Goal: Task Accomplishment & Management: Manage account settings

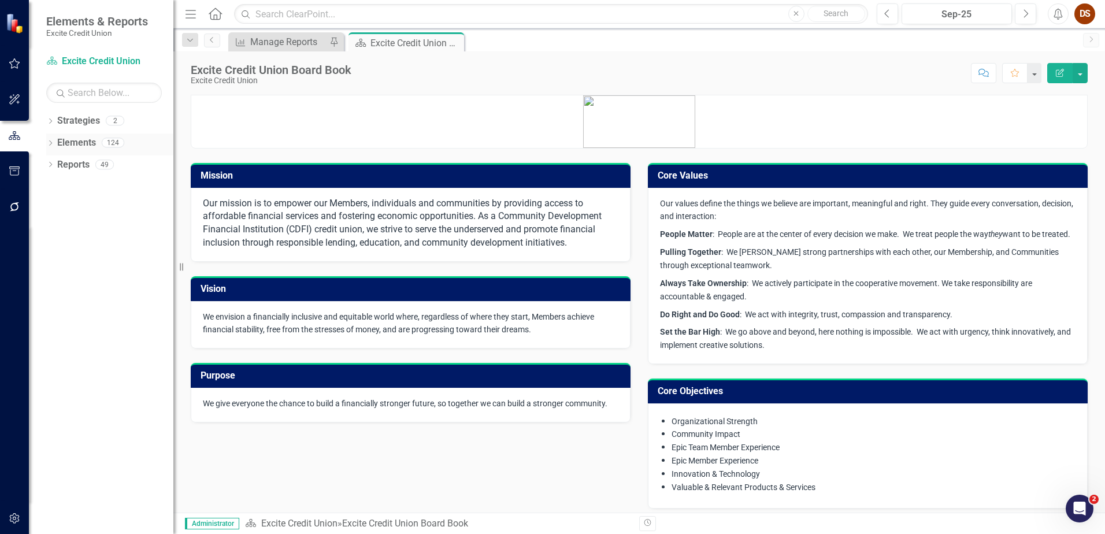
click at [68, 144] on link "Elements" at bounding box center [76, 142] width 39 height 13
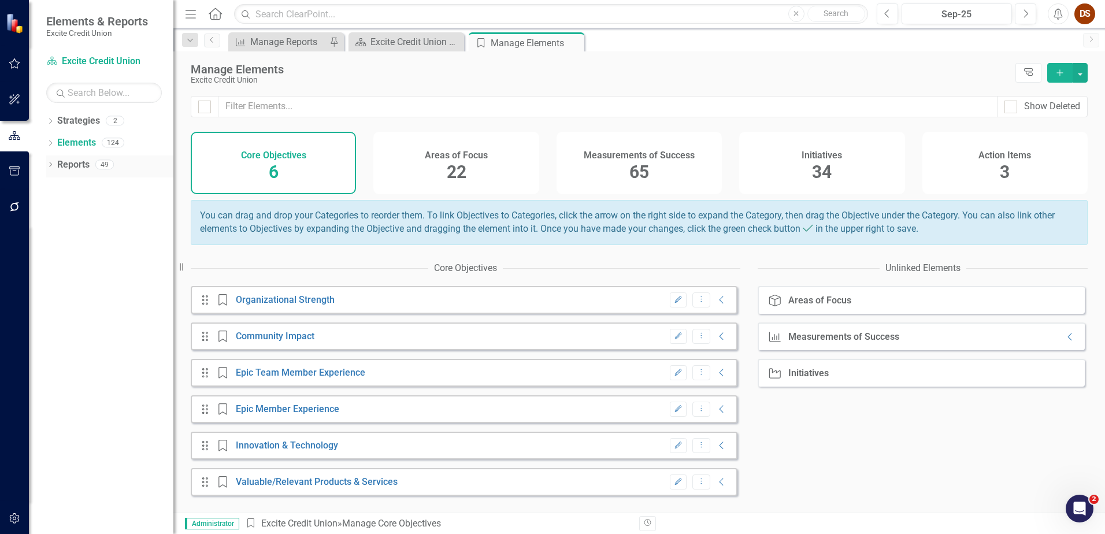
click at [58, 168] on link "Reports" at bounding box center [73, 164] width 32 height 13
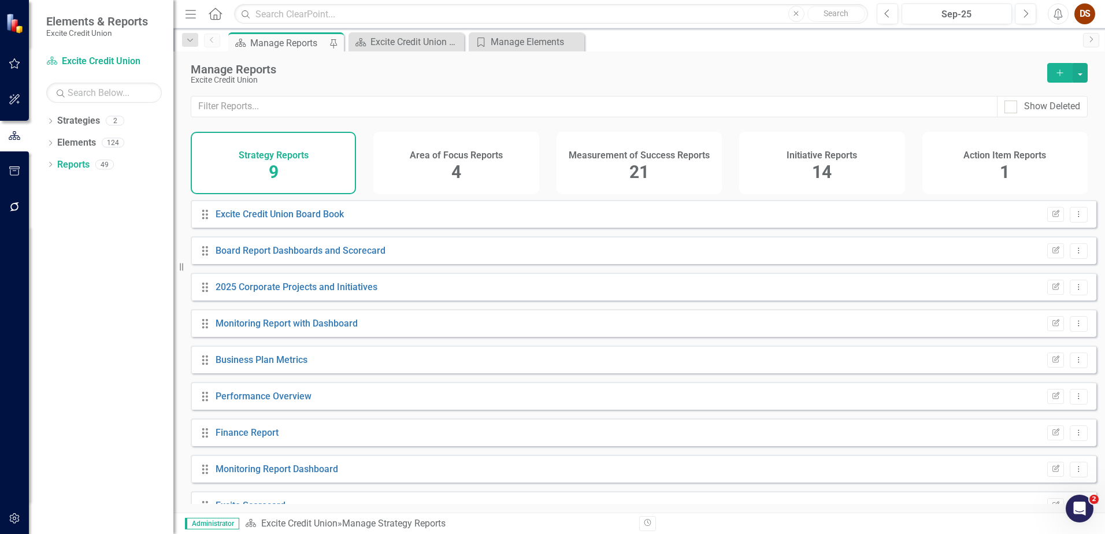
click at [483, 168] on div "Area of Focus Reports 4" at bounding box center [455, 163] width 165 height 62
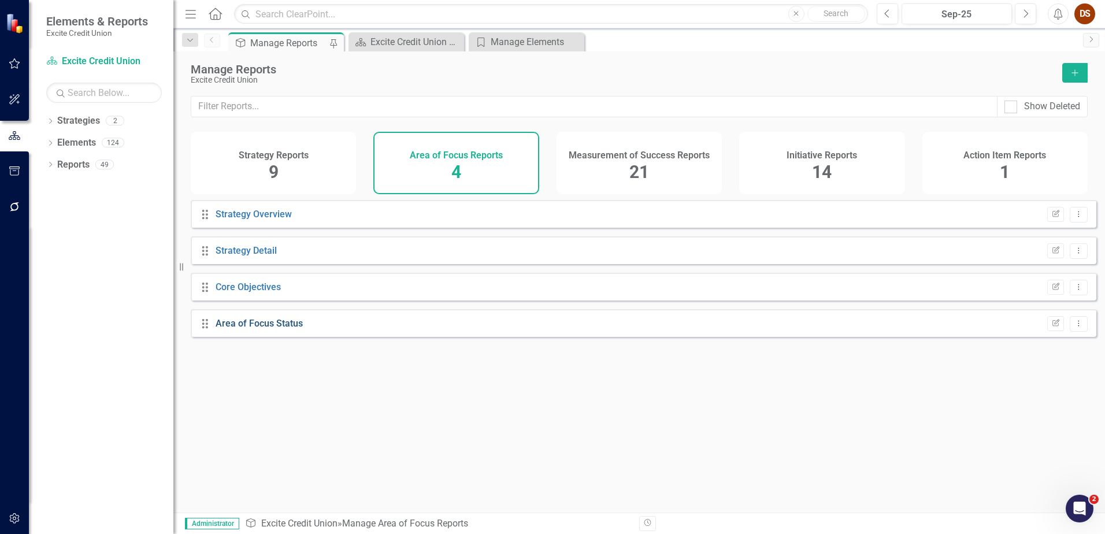
click at [264, 329] on link "Area of Focus Status" at bounding box center [259, 323] width 87 height 11
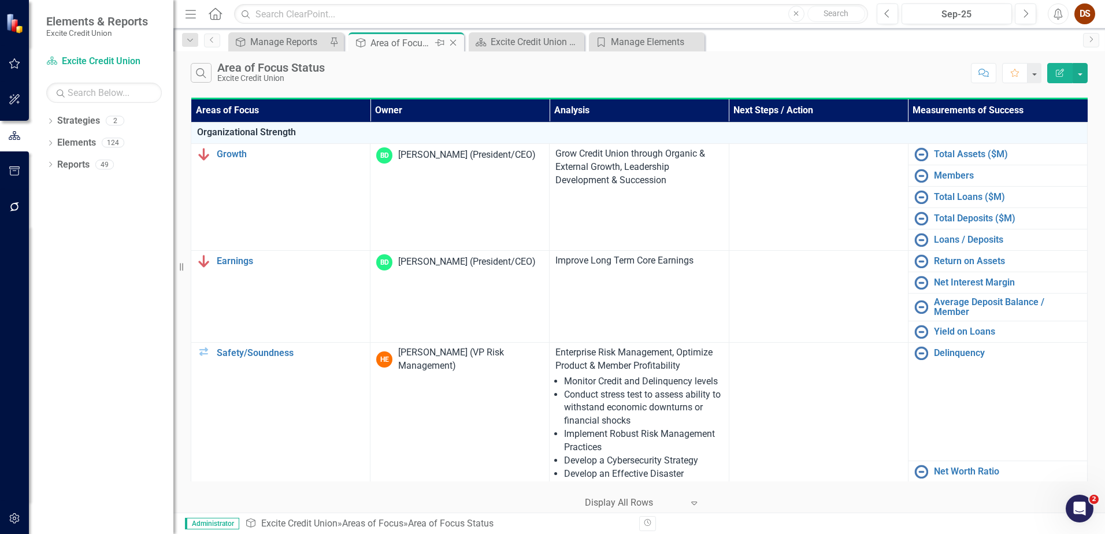
click at [454, 40] on icon "Close" at bounding box center [453, 42] width 12 height 9
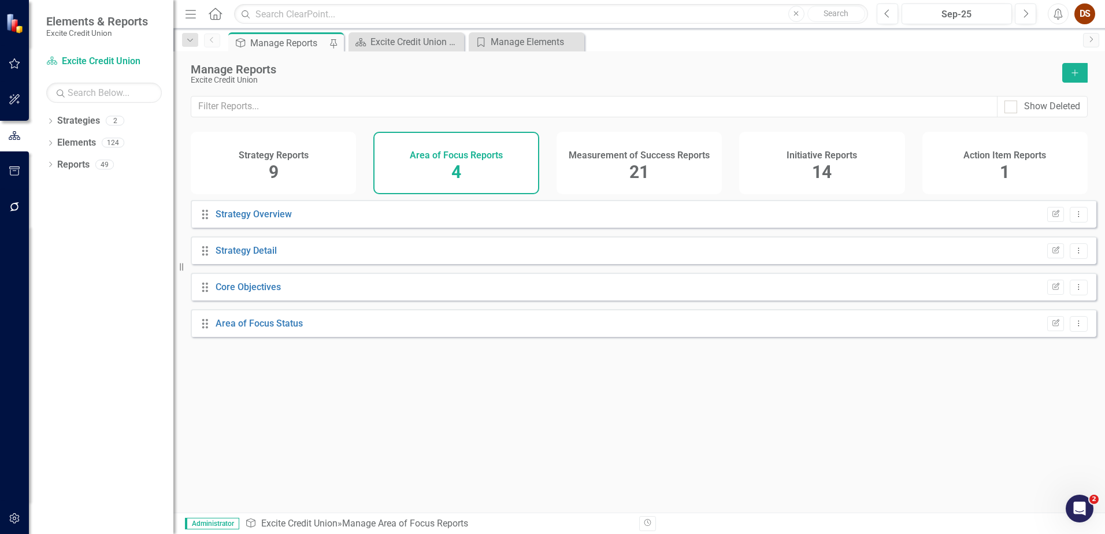
click at [0, 0] on icon "Close" at bounding box center [0, 0] width 0 height 0
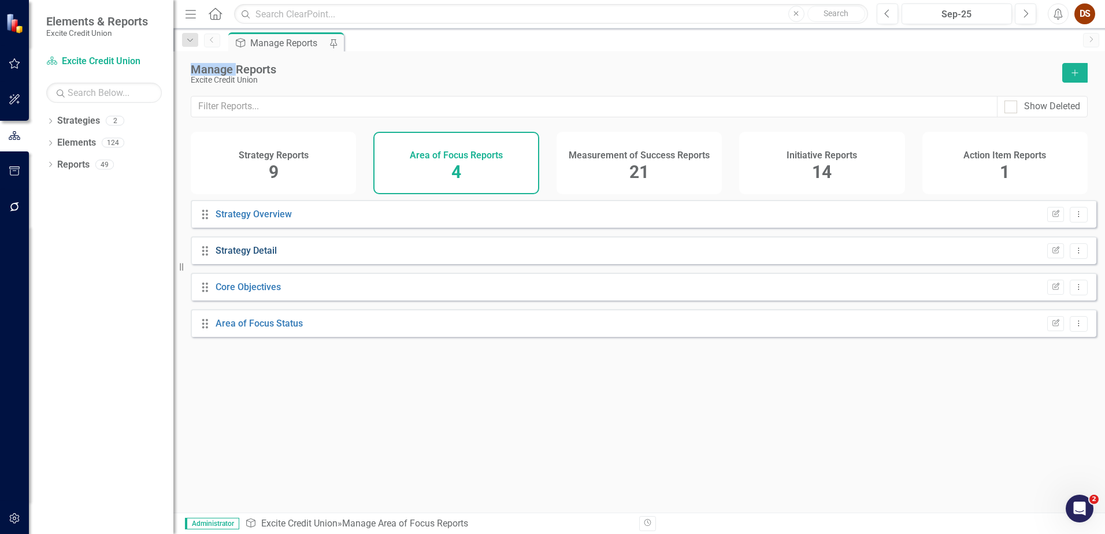
click at [261, 256] on link "Strategy Detail" at bounding box center [246, 250] width 61 height 11
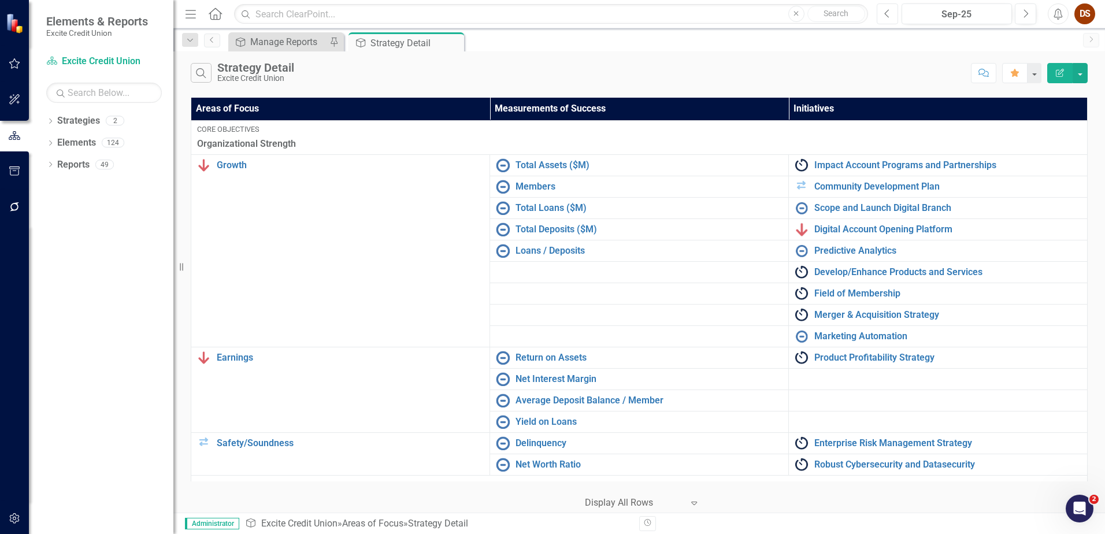
click at [879, 16] on button "Previous" at bounding box center [887, 13] width 21 height 21
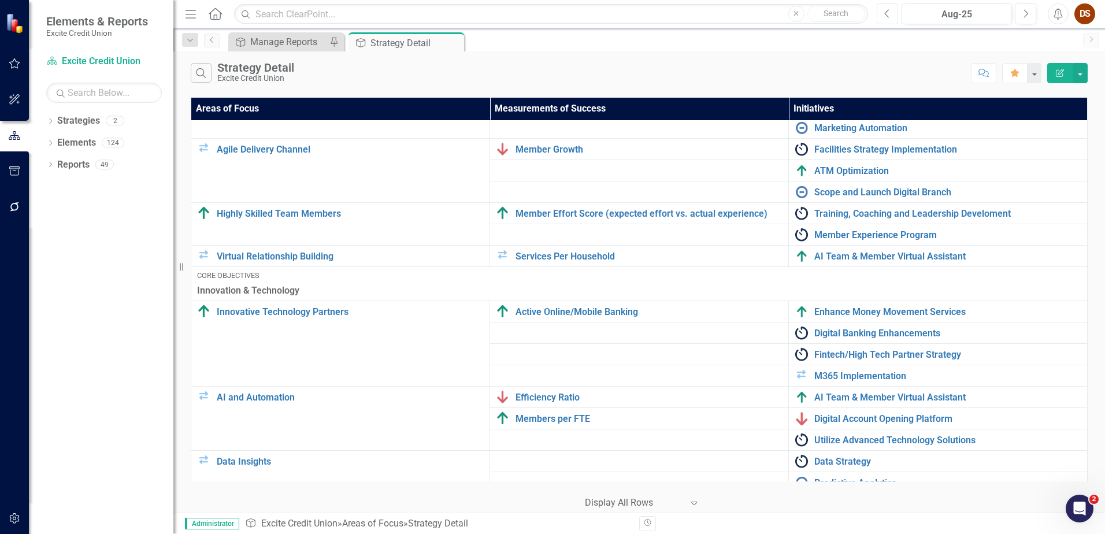
scroll to position [1085, 0]
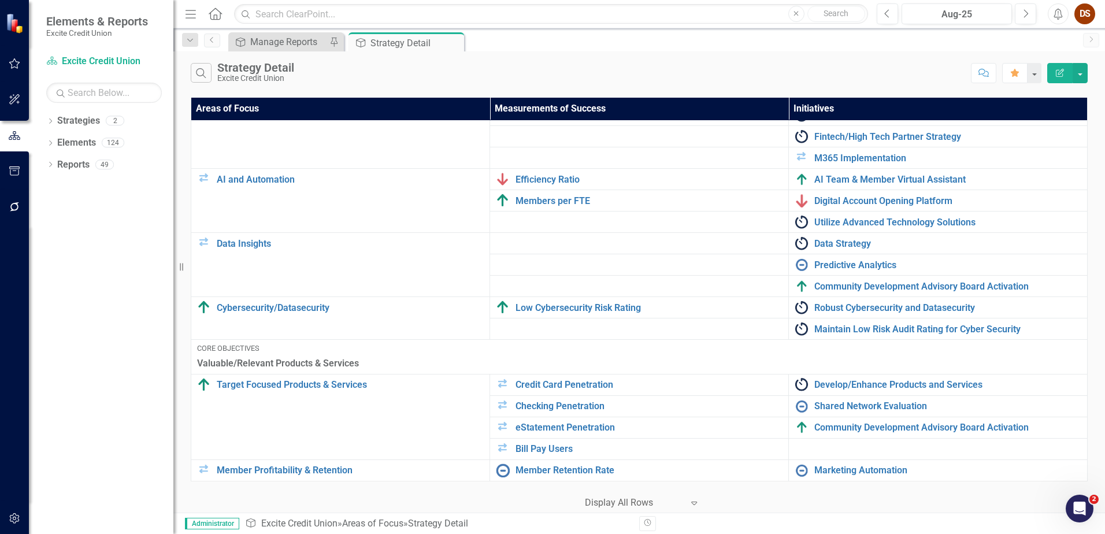
click at [1089, 76] on div "Search Strategy Detail Excite Credit Union Comment Favorite Edit Report" at bounding box center [639, 70] width 932 height 38
click at [1085, 76] on button "button" at bounding box center [1080, 73] width 15 height 20
click at [1045, 140] on link "Excel Export to Excel" at bounding box center [1041, 138] width 91 height 21
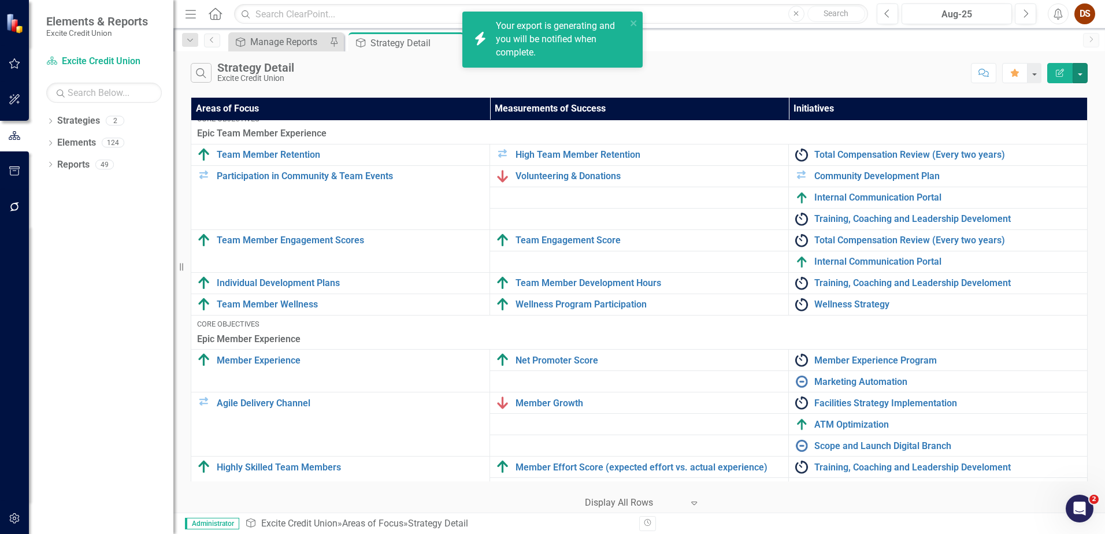
scroll to position [0, 0]
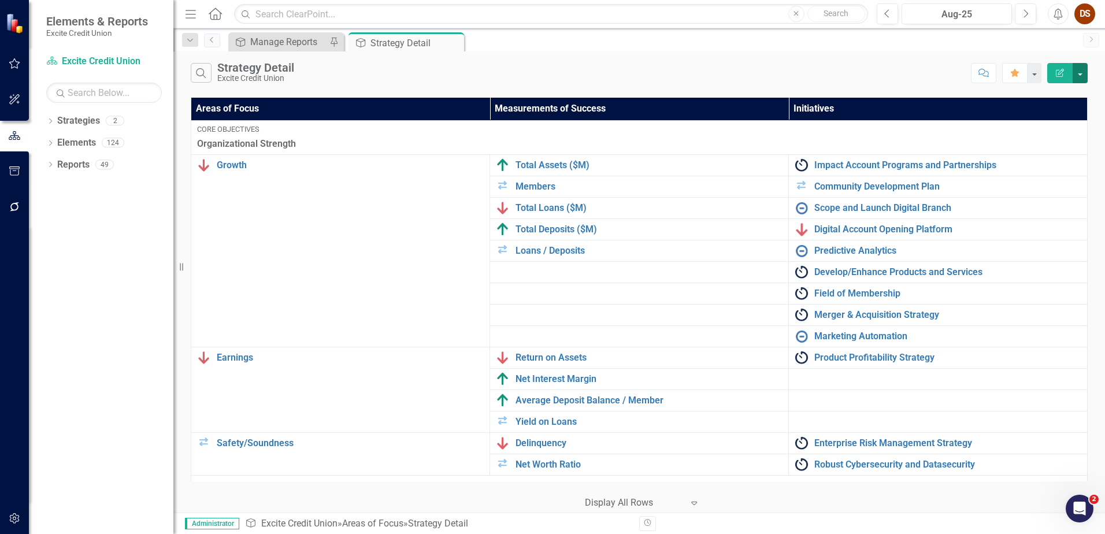
click at [1077, 78] on button "button" at bounding box center [1080, 73] width 15 height 20
click at [734, 39] on div "Area of Focus Manage Reports Pin Area of Focus Strategy Detail Pin Close" at bounding box center [652, 41] width 852 height 19
click at [1083, 70] on button "button" at bounding box center [1080, 73] width 15 height 20
click at [1062, 98] on link "Edit Report Edit Report" at bounding box center [1041, 94] width 91 height 21
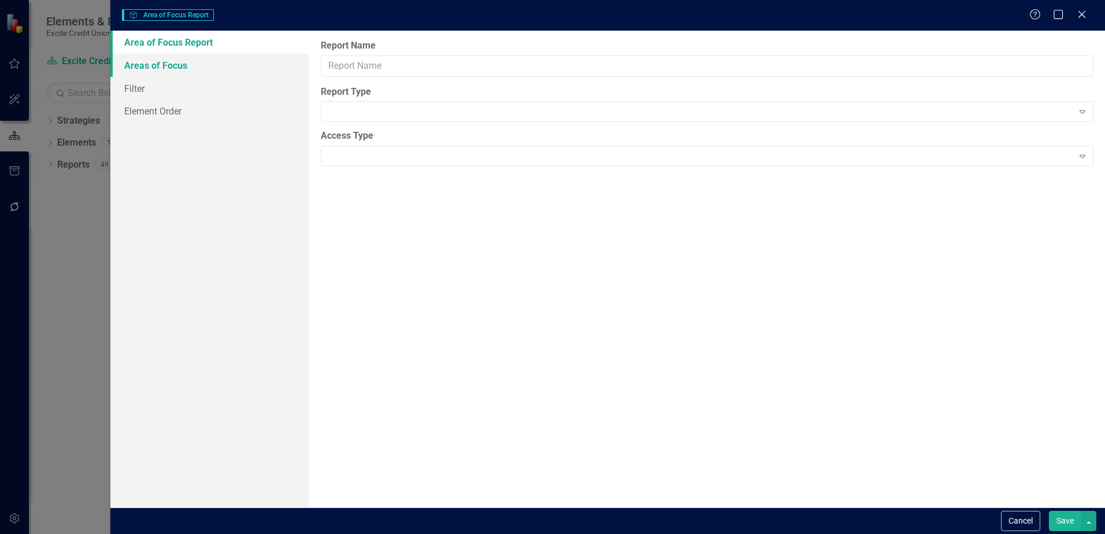
type input "Strategy Detail"
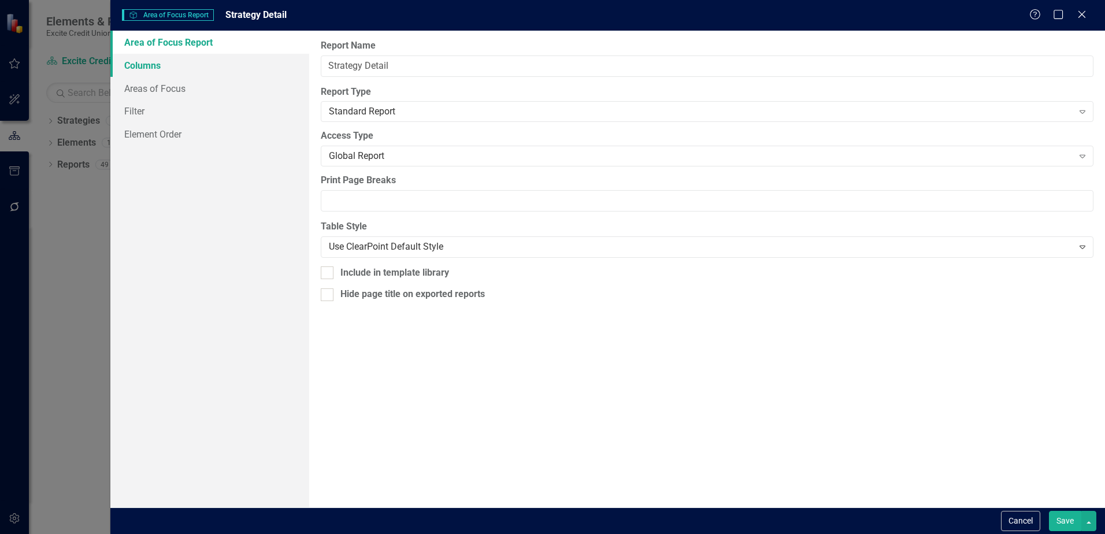
click at [138, 61] on link "Columns" at bounding box center [209, 65] width 199 height 23
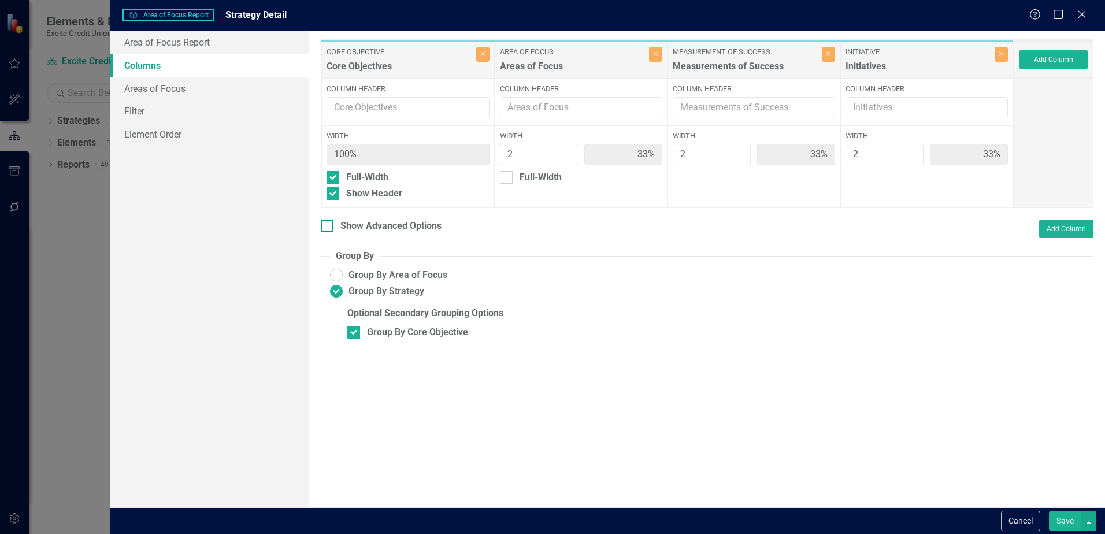
click at [363, 227] on div "Show Advanced Options" at bounding box center [391, 226] width 101 height 13
click at [328, 227] on input "Show Advanced Options" at bounding box center [325, 224] width 8 height 8
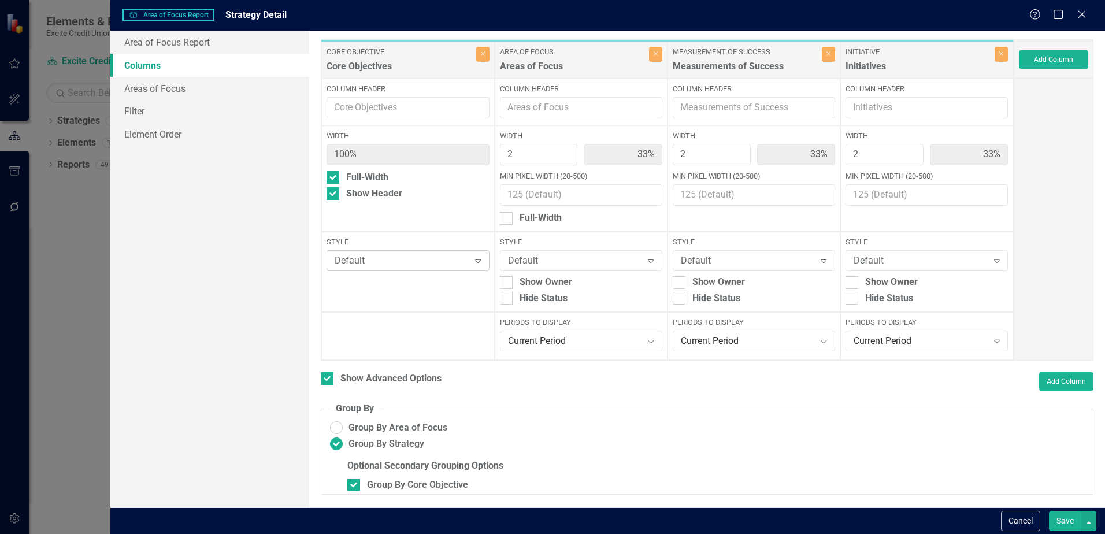
click at [379, 269] on div "Default Expand" at bounding box center [408, 260] width 162 height 21
click at [384, 295] on div "Level 1 Blue" at bounding box center [410, 300] width 144 height 13
click at [1061, 524] on button "Save" at bounding box center [1065, 521] width 32 height 20
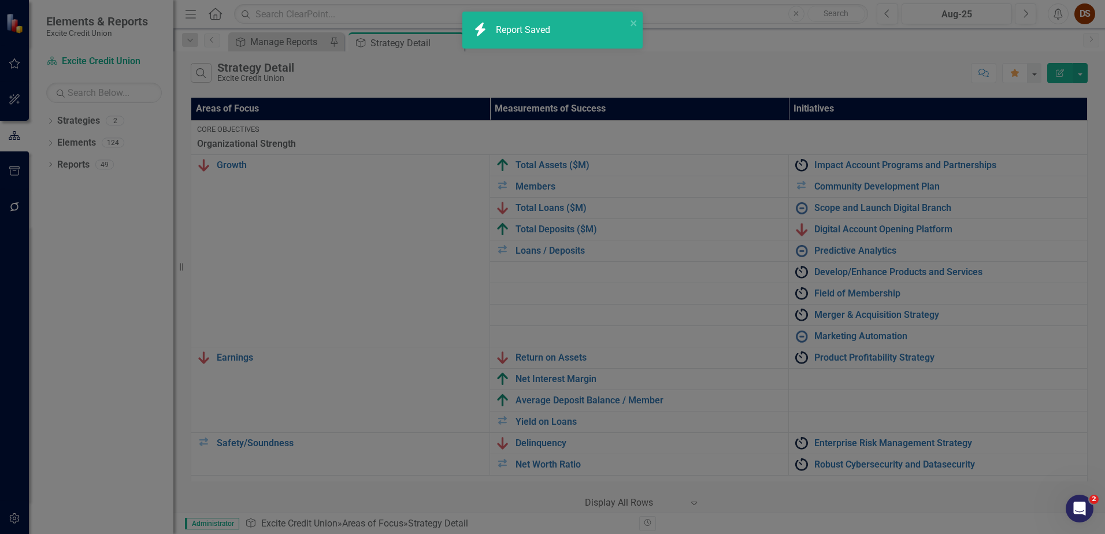
checkbox input "false"
radio input "false"
checkbox input "false"
radio input "true"
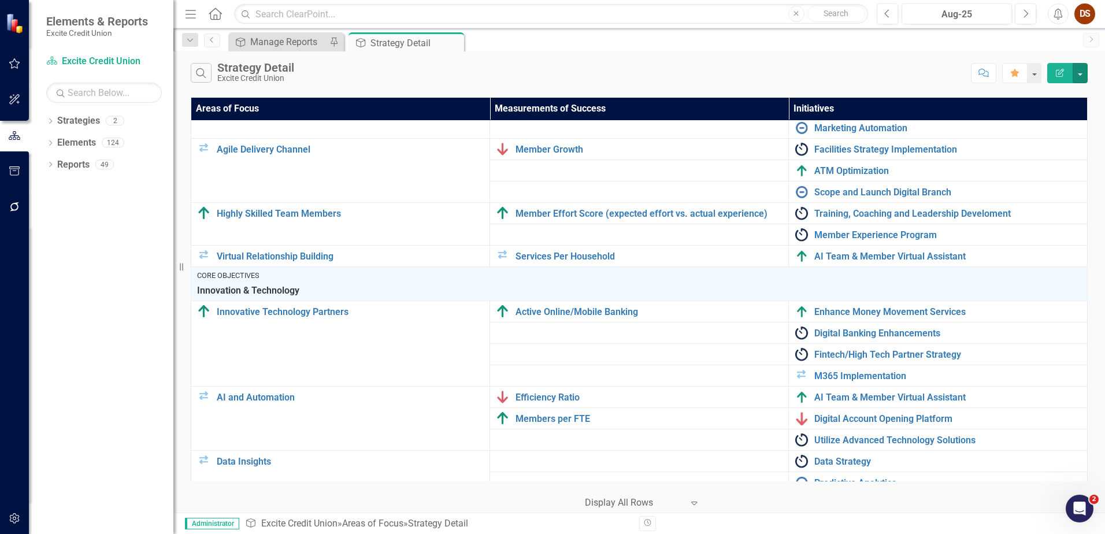
scroll to position [1085, 0]
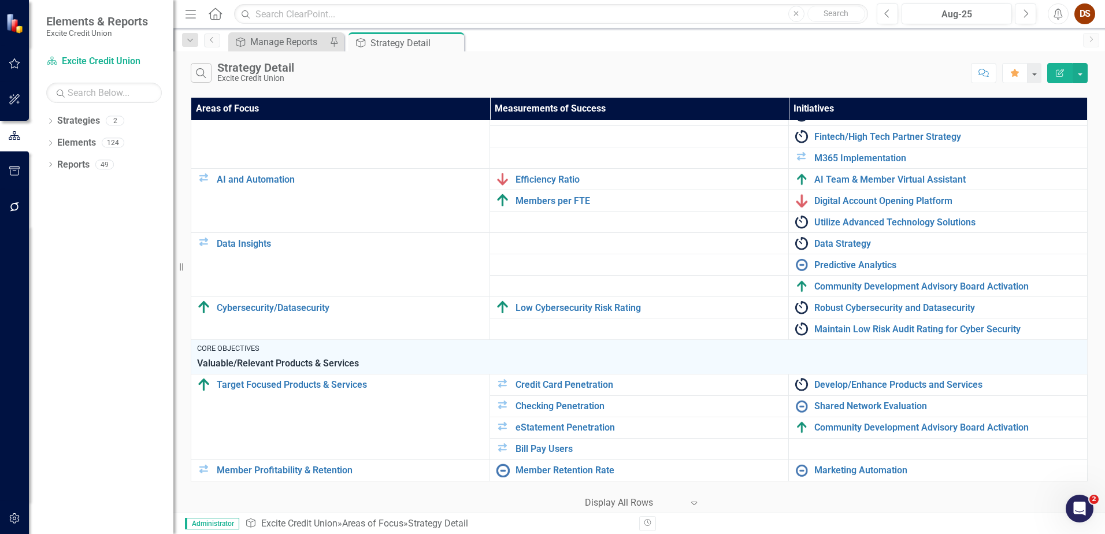
click at [682, 501] on div at bounding box center [634, 503] width 98 height 16
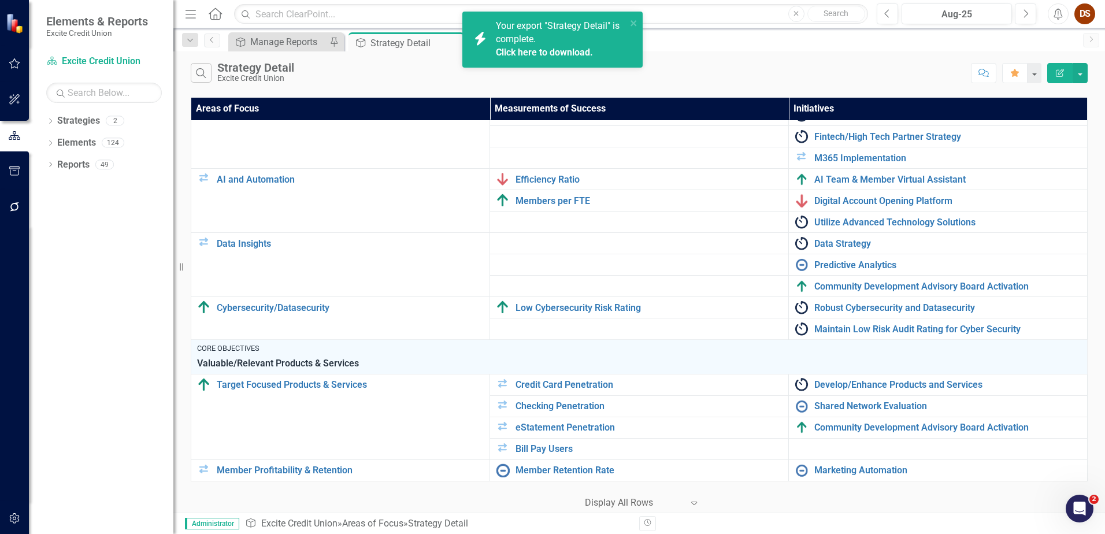
click at [1093, 334] on div "Areas of Focus Measurements of Success Initiatives Core Objectives Organization…" at bounding box center [639, 304] width 932 height 418
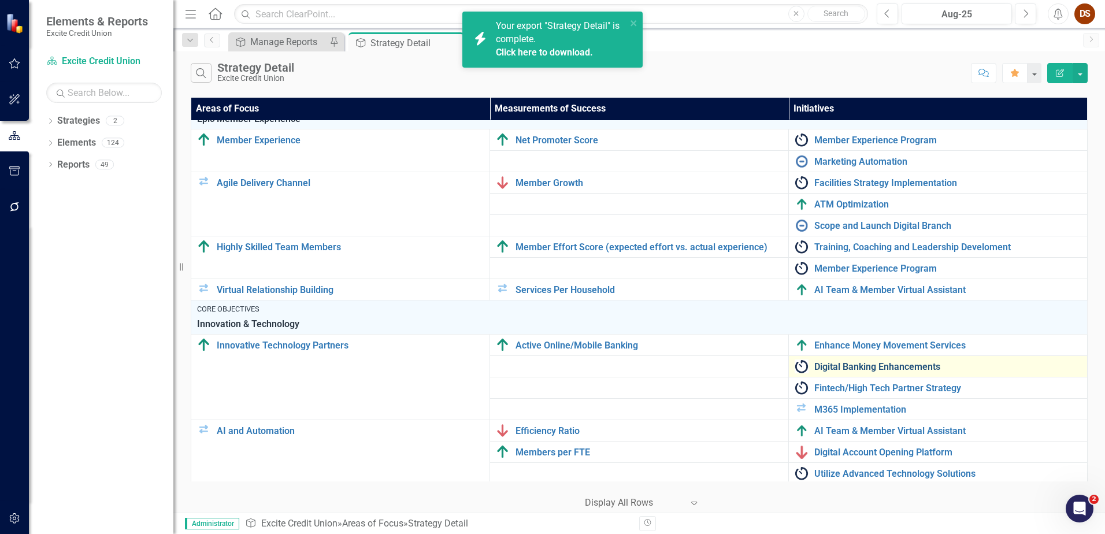
scroll to position [0, 0]
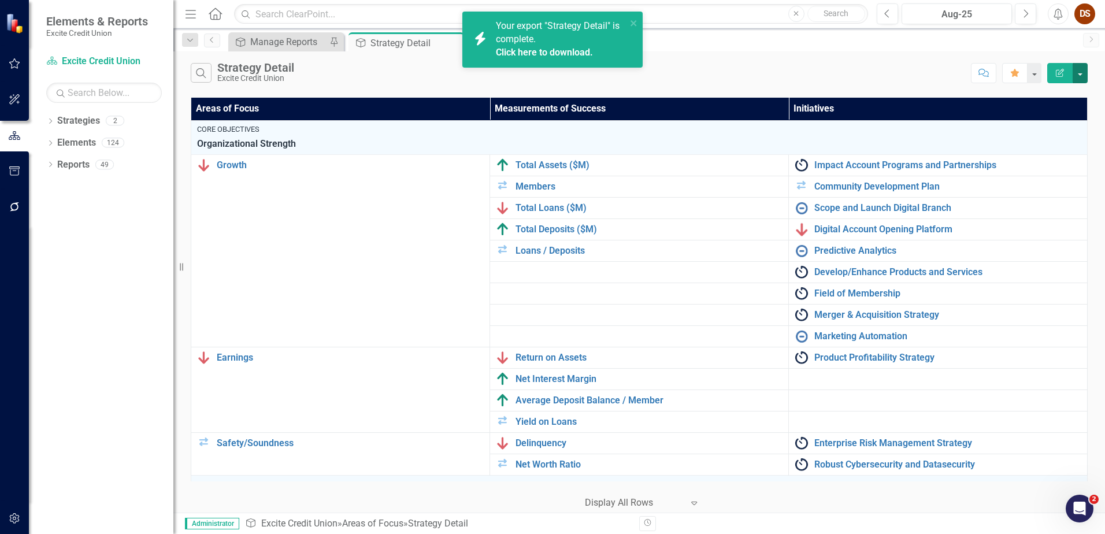
click at [1085, 72] on button "button" at bounding box center [1080, 73] width 15 height 20
click at [565, 50] on link "Click here to download." at bounding box center [544, 52] width 97 height 11
